Goal: Ask a question: Seek information or help from site administrators or community

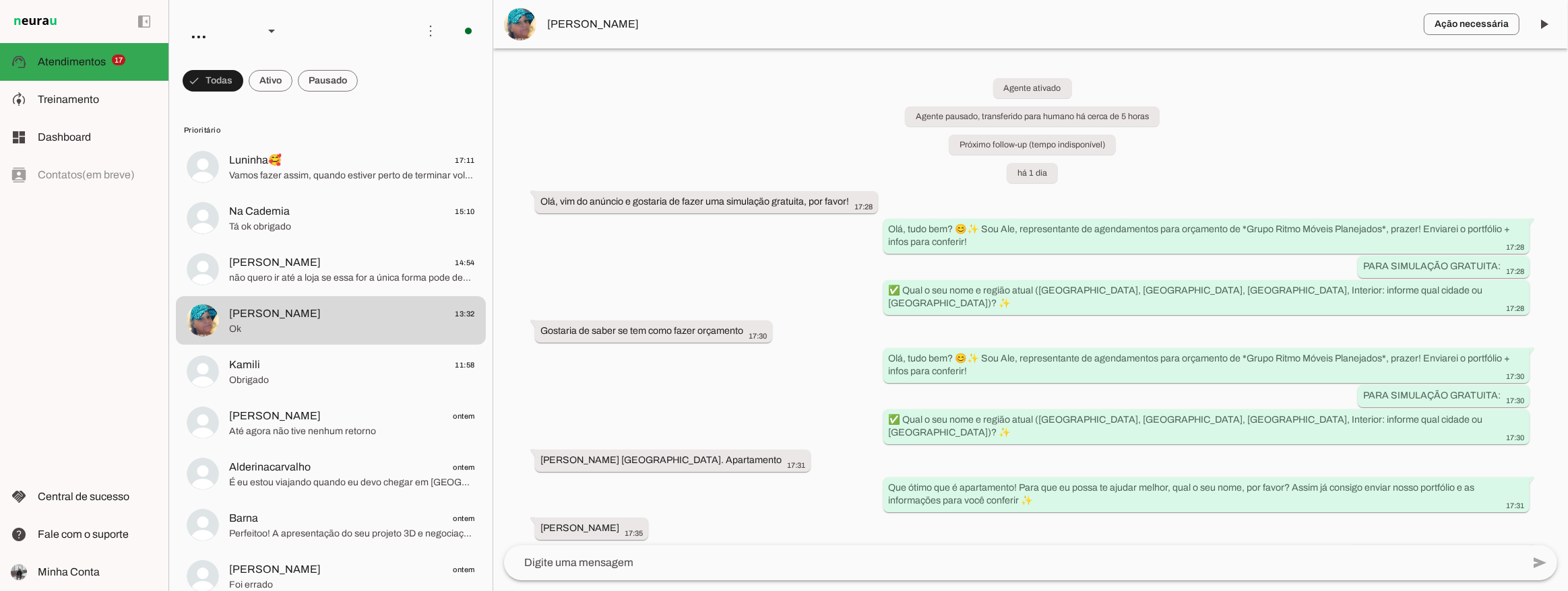
click at [829, 413] on div "Agente ativado Agente pausado, transferido para humano há cerca de 5 horas Próx…" at bounding box center [1030, 297] width 1075 height 497
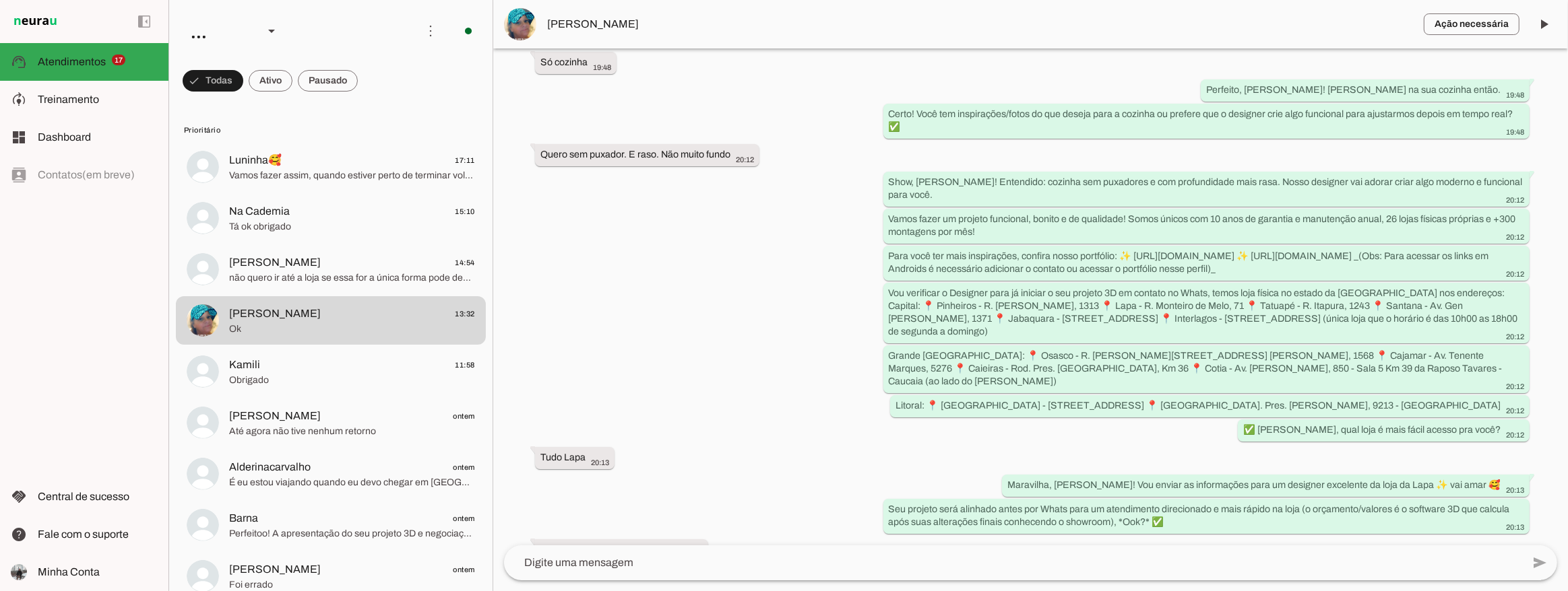
scroll to position [1956, 0]
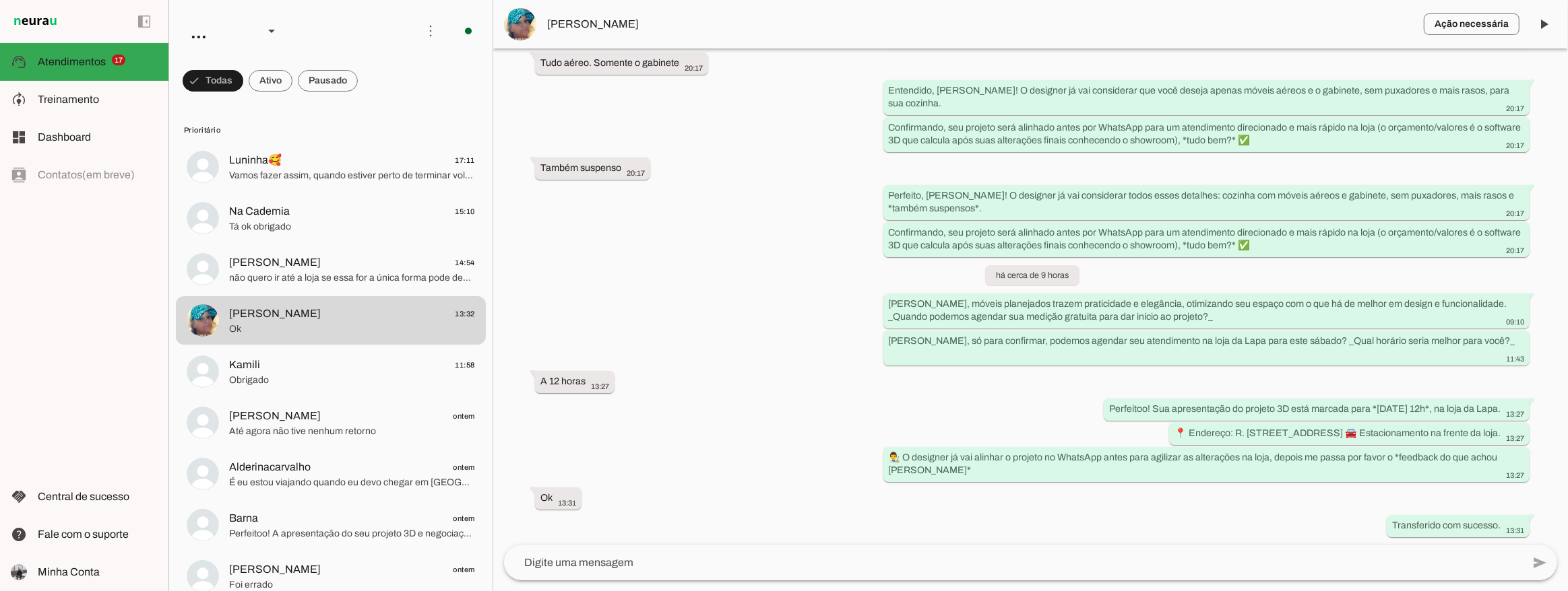
click at [771, 260] on div "Agente ativado Agente pausado, transferido para humano há cerca de 5 horas Próx…" at bounding box center [1030, 297] width 1075 height 497
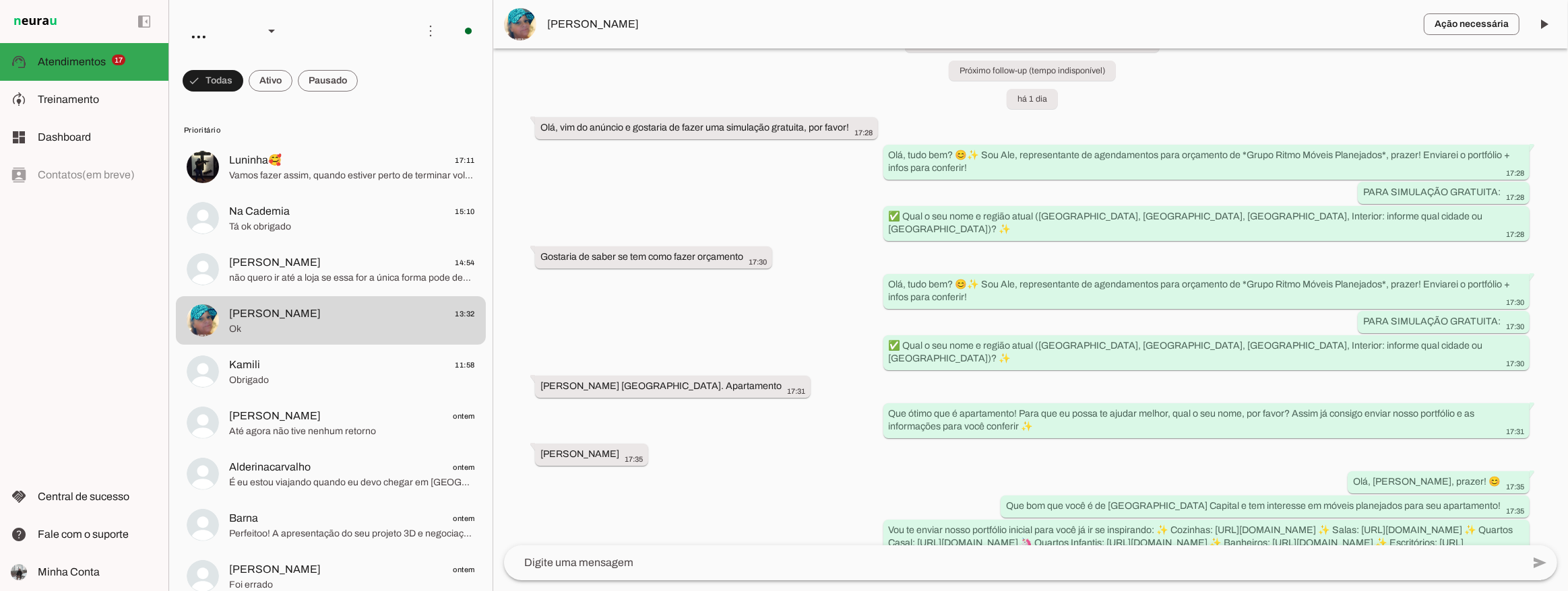
scroll to position [74, 0]
click at [0, 0] on slot "✅ Qual o seu nome e região atual (SP Capital, Grande SP, Litoral, Interior: inf…" at bounding box center [0, 0] width 0 height 0
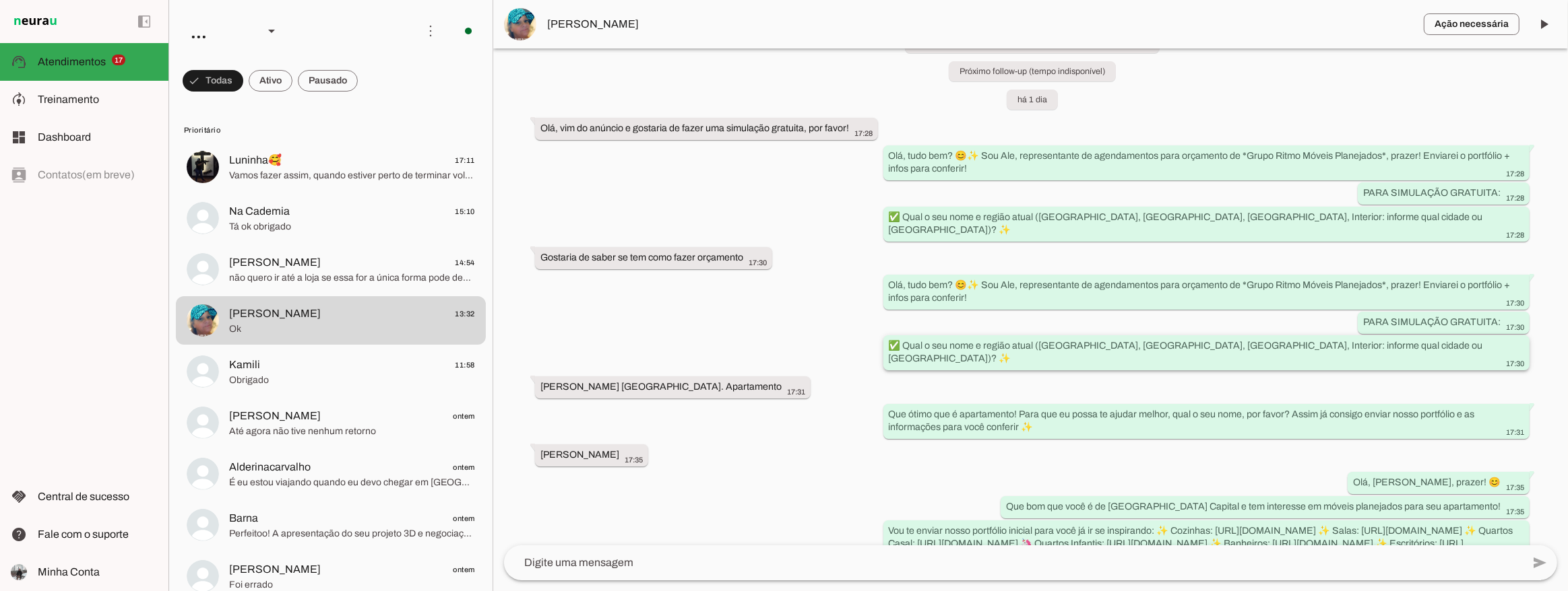
click at [0, 0] on slot "✅ Qual o seu nome e região atual (SP Capital, Grande SP, Litoral, Interior: inf…" at bounding box center [0, 0] width 0 height 0
click at [678, 250] on div "Gostaria de saber se tem como fazer orçamento more_vert 17:30" at bounding box center [653, 259] width 227 height 17
click at [0, 0] on slot "Bairro Jaraguá são paulo. Apartamento more_vert" at bounding box center [0, 0] width 0 height 0
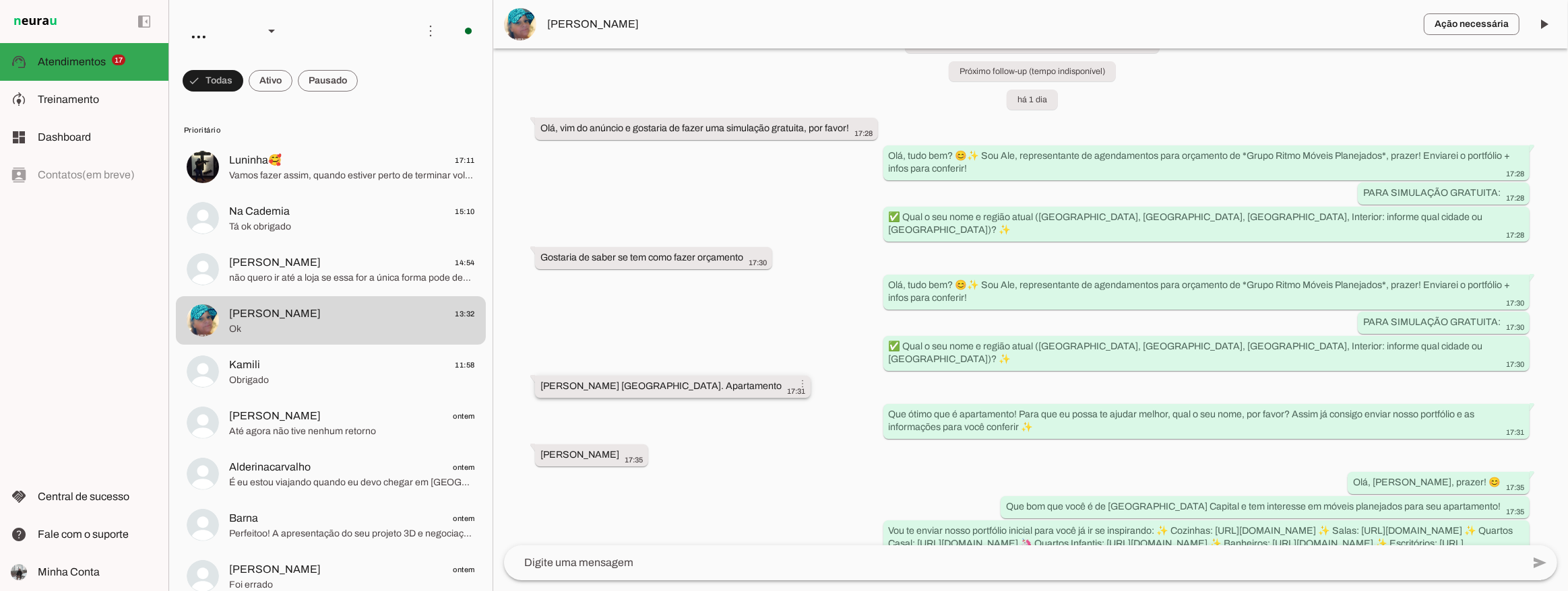
click at [0, 0] on slot "Bairro Jaraguá são paulo. Apartamento more_vert" at bounding box center [0, 0] width 0 height 0
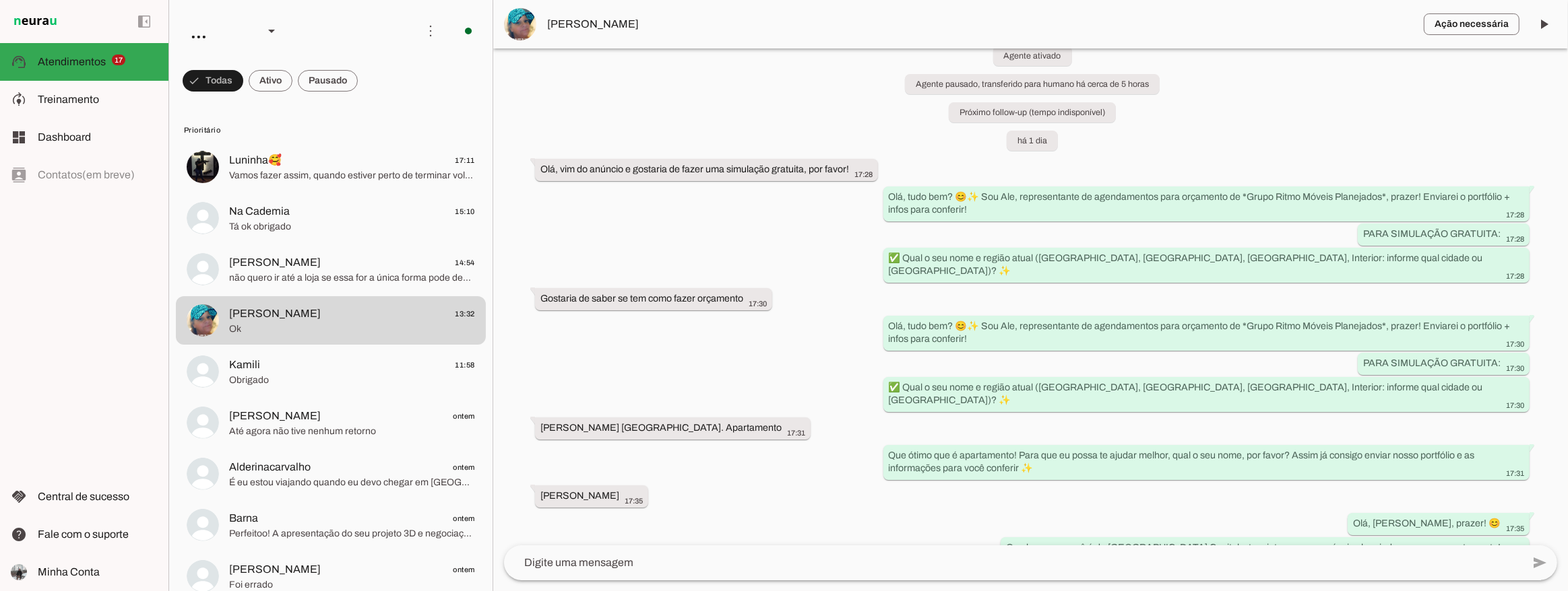
scroll to position [0, 0]
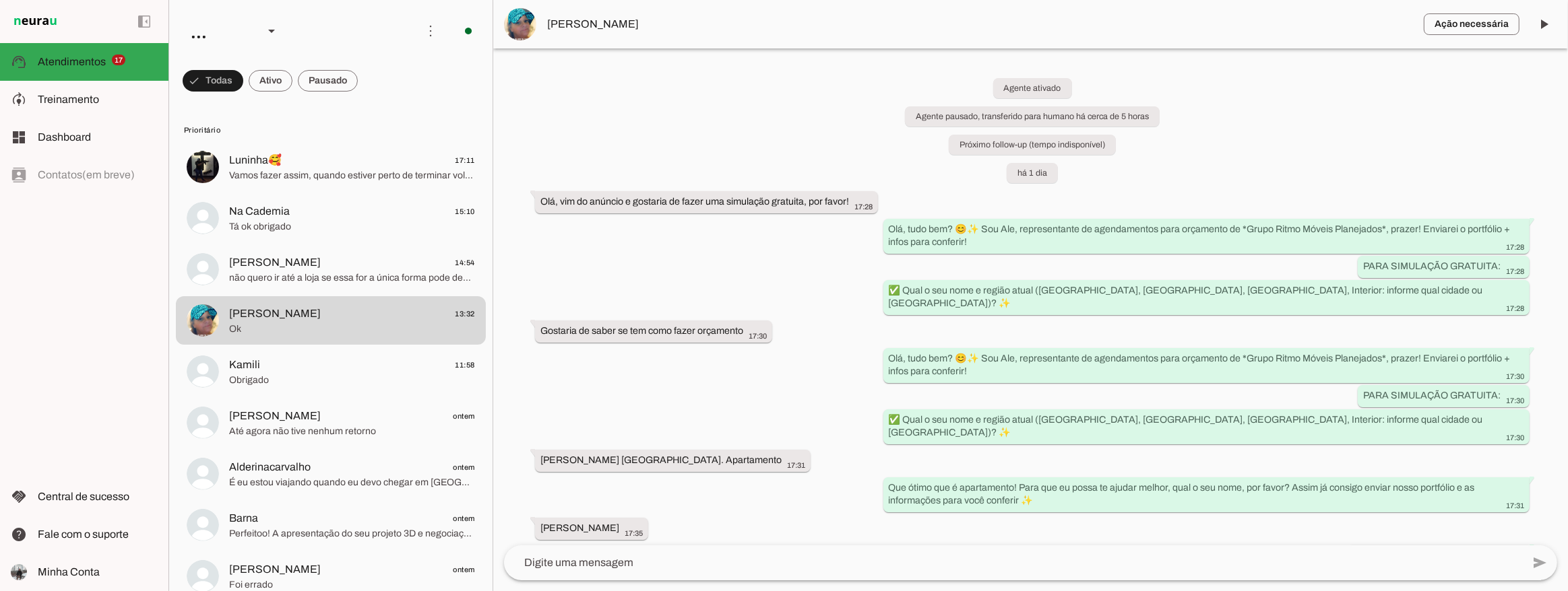
click at [723, 366] on div "Agente ativado Agente pausado, transferido para humano há cerca de 5 horas Próx…" at bounding box center [1030, 297] width 1075 height 497
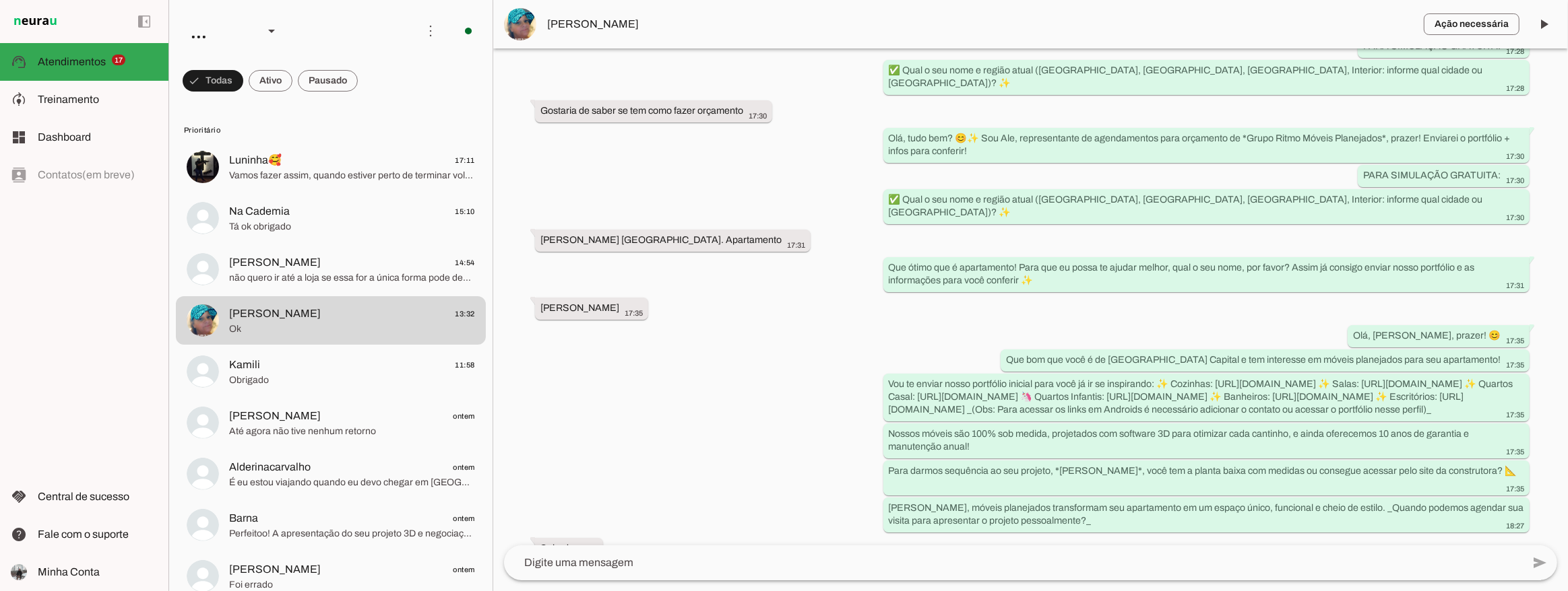
scroll to position [147, 0]
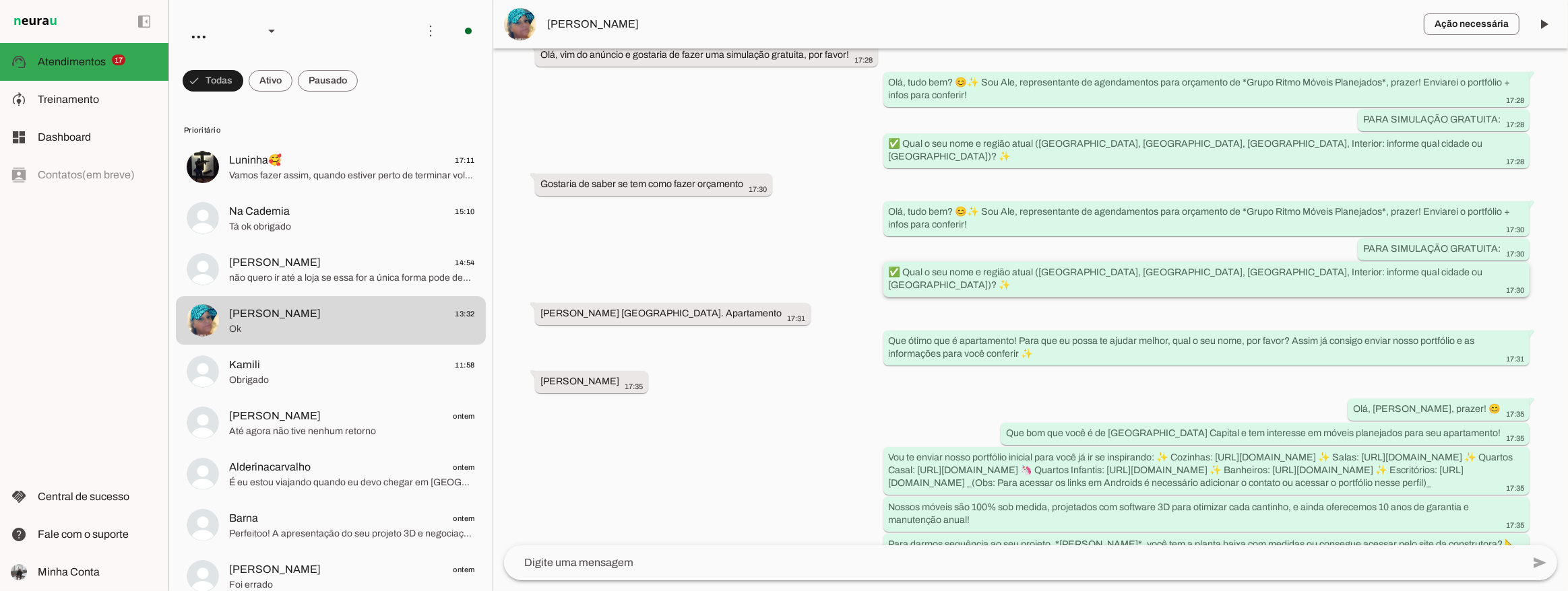
click at [0, 0] on slot "✅ Qual o seu nome e região atual (SP Capital, Grande SP, Litoral, Interior: inf…" at bounding box center [0, 0] width 0 height 0
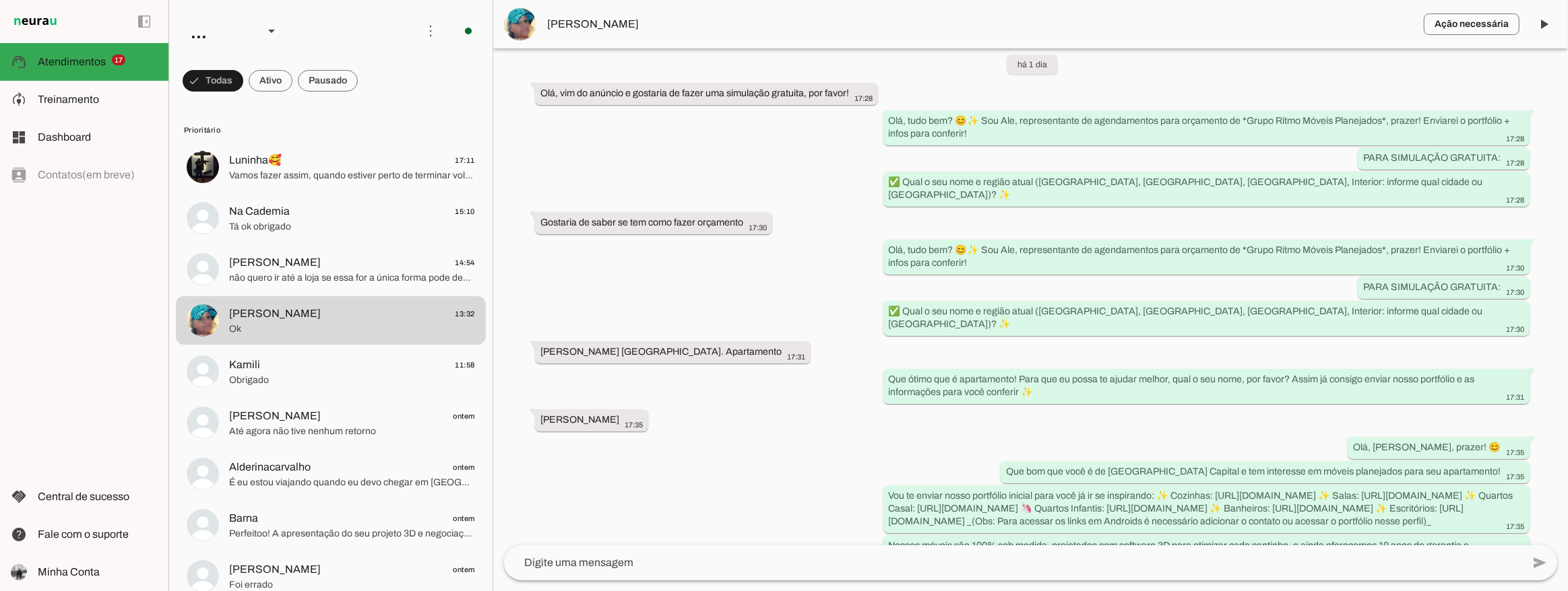
scroll to position [74, 0]
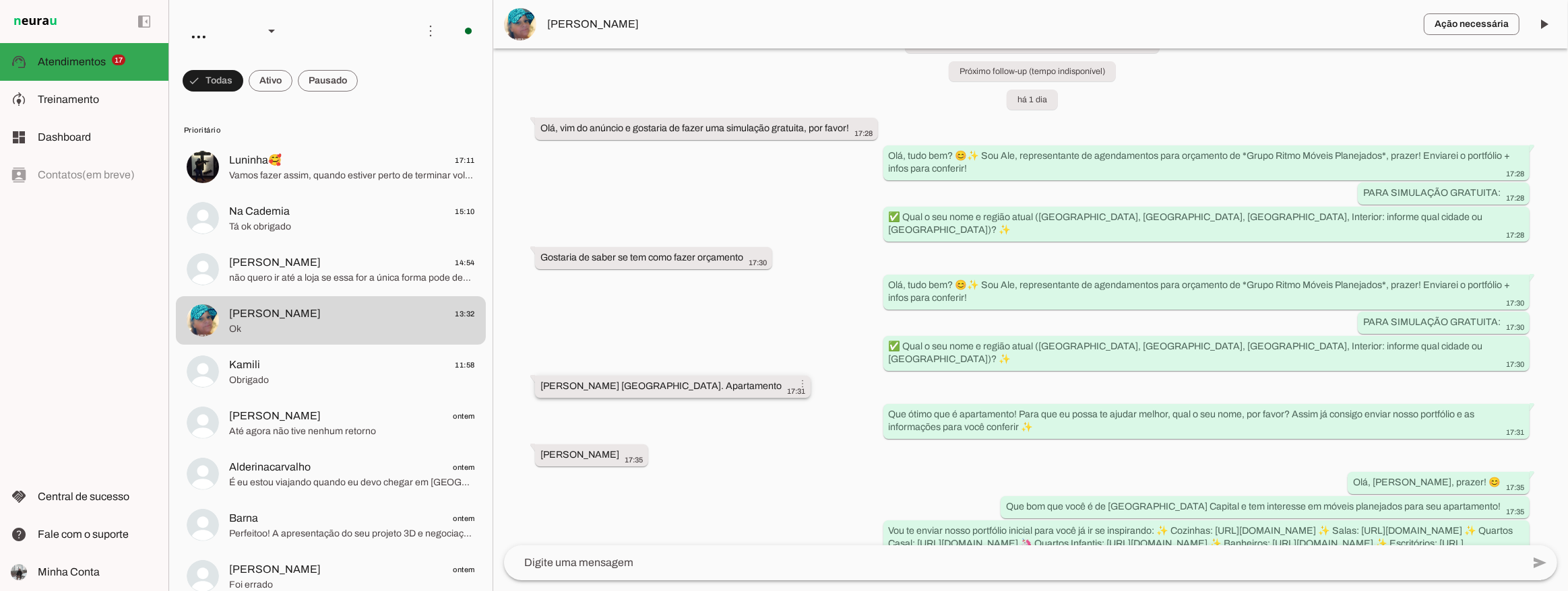
click at [0, 0] on slot "Bairro Jaraguá são paulo. Apartamento more_vert" at bounding box center [0, 0] width 0 height 0
click at [0, 0] on slot "✅ Qual o seu nome e região atual (SP Capital, Grande SP, Litoral, Interior: inf…" at bounding box center [0, 0] width 0 height 0
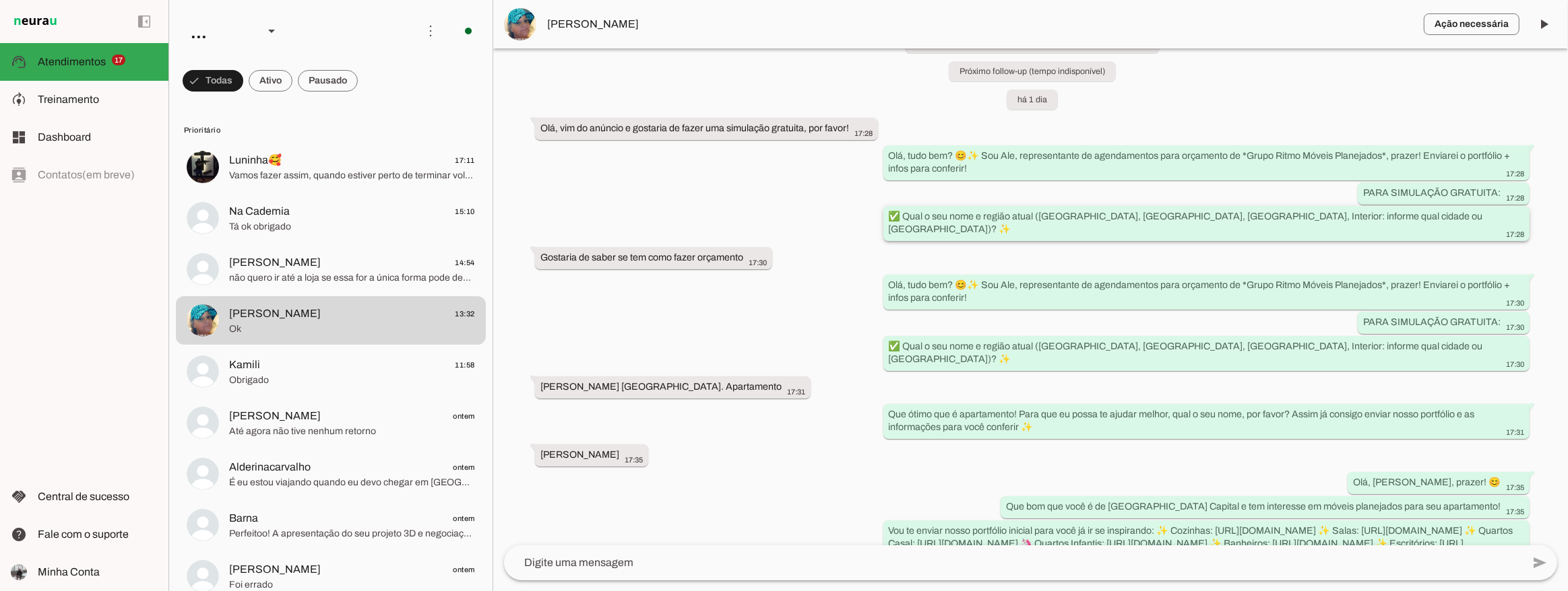
click at [0, 0] on slot "✅ Qual o seu nome e região atual (SP Capital, Grande SP, Litoral, Interior: inf…" at bounding box center [0, 0] width 0 height 0
click at [842, 301] on div "Agente ativado Agente pausado, transferido para humano há cerca de 5 horas Próx…" at bounding box center [1030, 297] width 1075 height 497
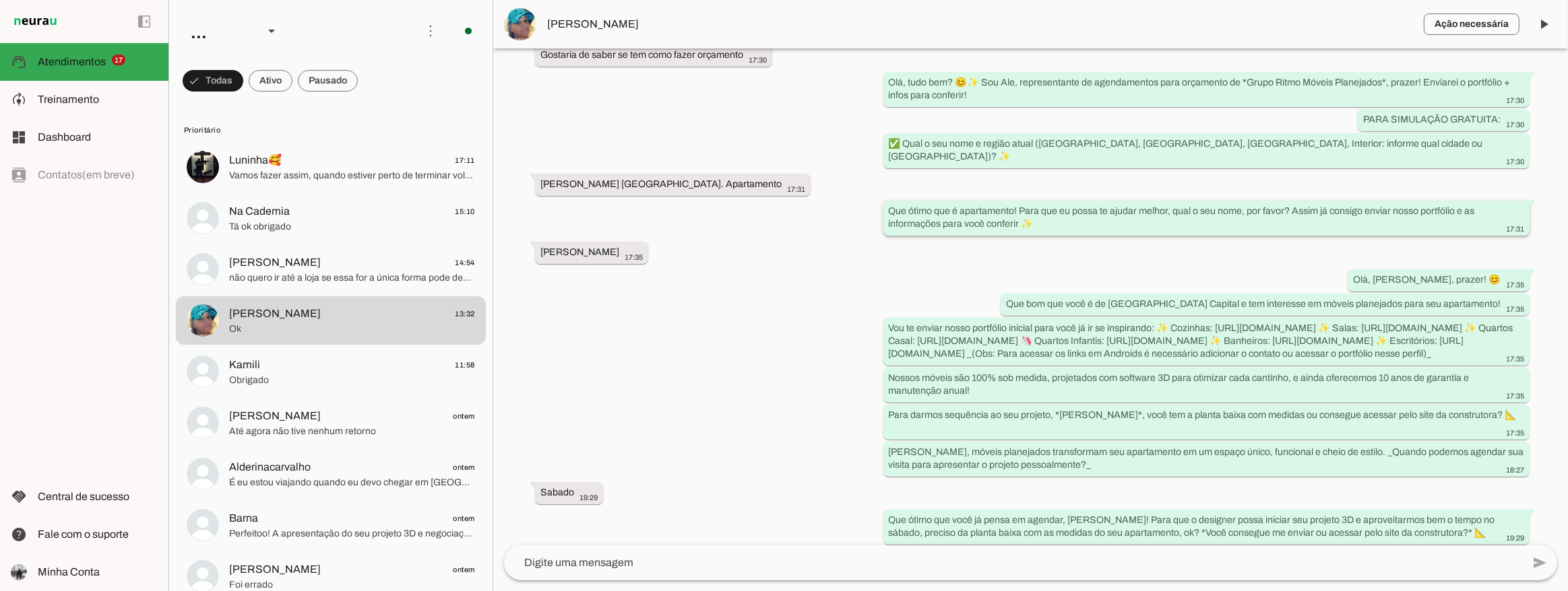
scroll to position [293, 0]
